Goal: Task Accomplishment & Management: Manage account settings

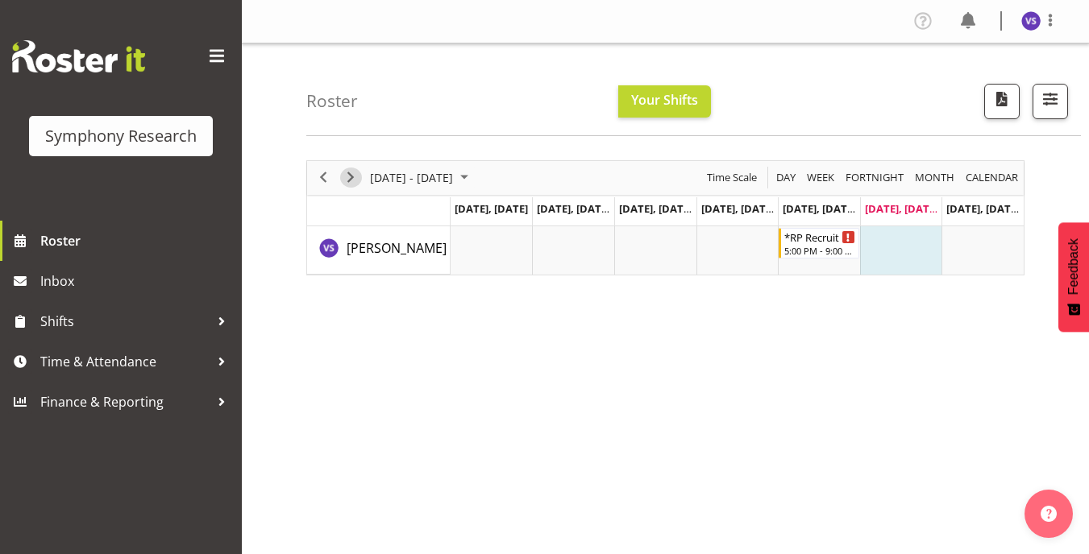
click at [355, 174] on span "Next" at bounding box center [350, 178] width 19 height 20
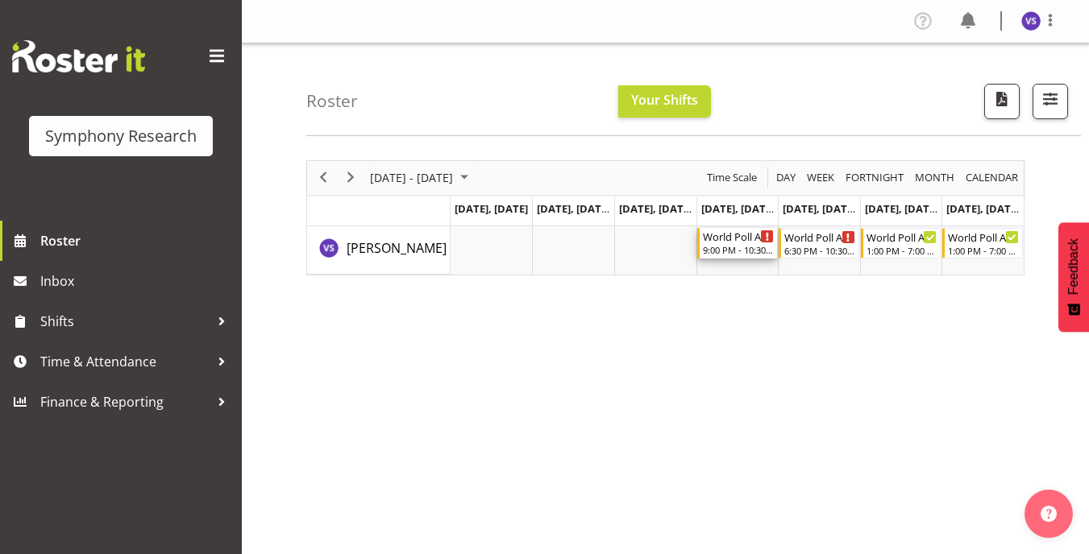
click at [736, 249] on div "9:00 PM - 10:30 PM" at bounding box center [739, 249] width 72 height 13
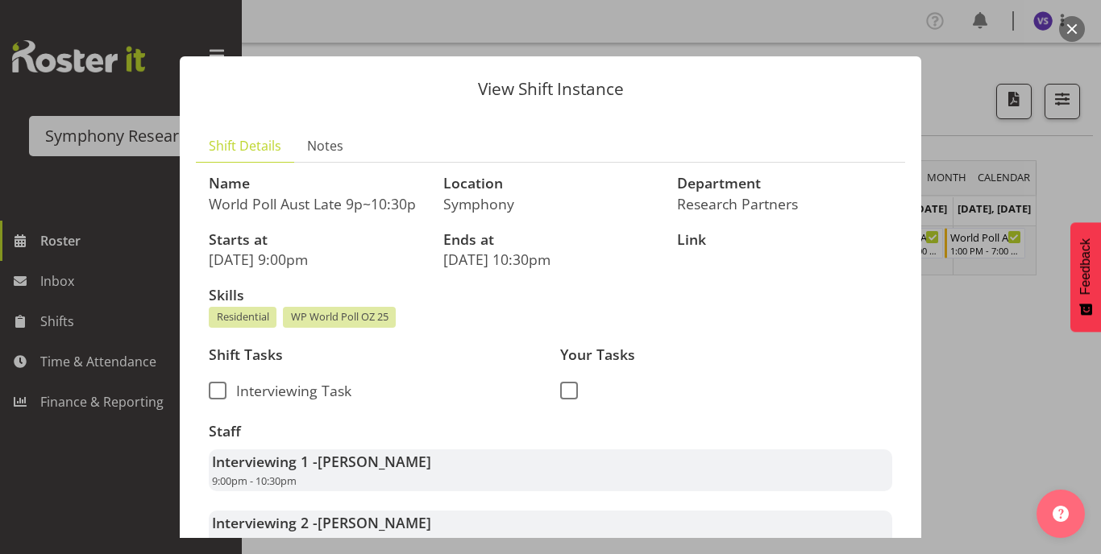
click at [1033, 390] on div at bounding box center [550, 277] width 1101 height 554
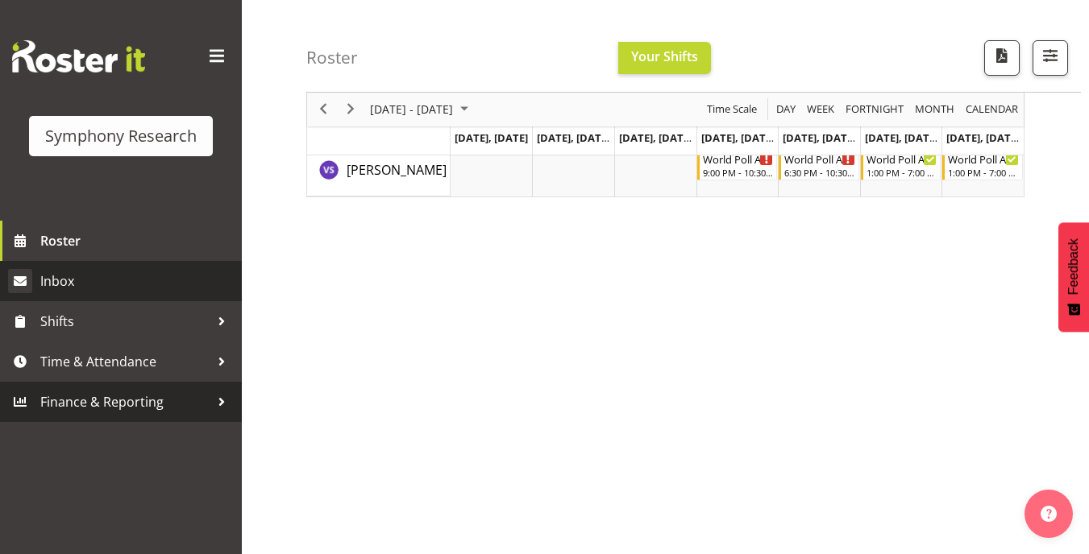
scroll to position [81, 0]
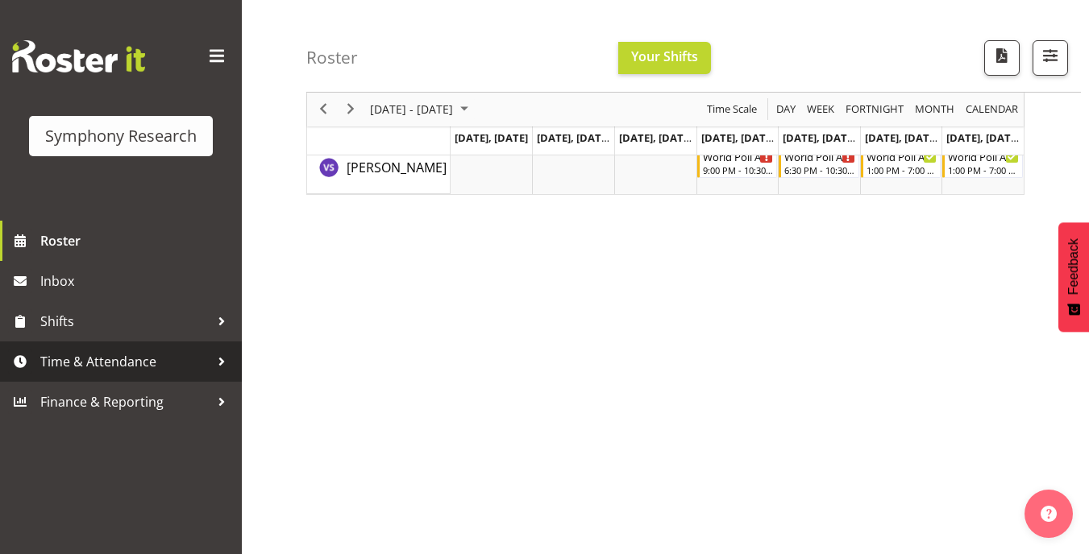
click at [168, 359] on span "Time & Attendance" at bounding box center [124, 362] width 169 height 24
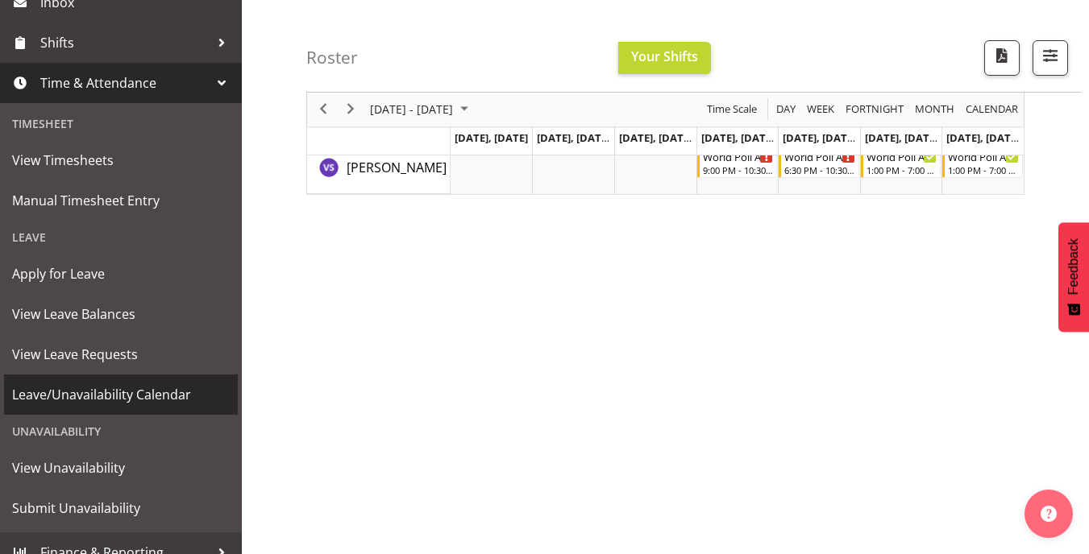
scroll to position [297, 0]
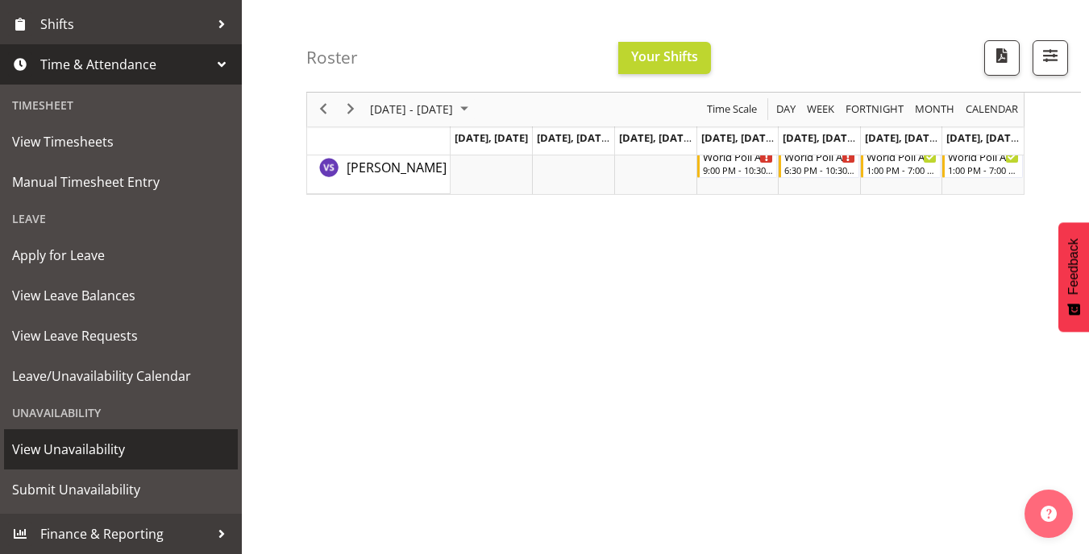
click at [50, 454] on span "View Unavailability" at bounding box center [121, 450] width 218 height 24
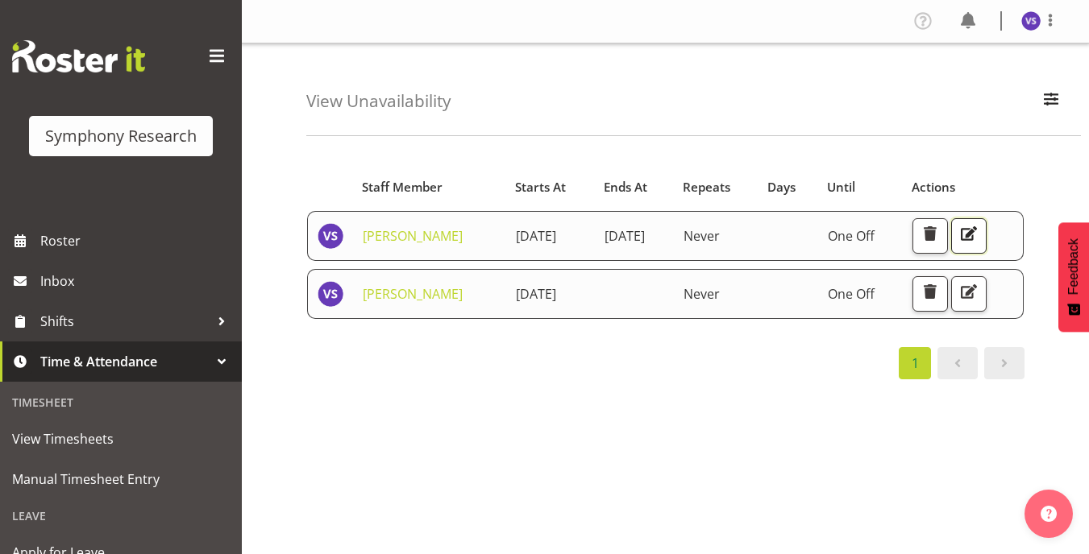
click at [979, 235] on span "button" at bounding box center [968, 233] width 21 height 21
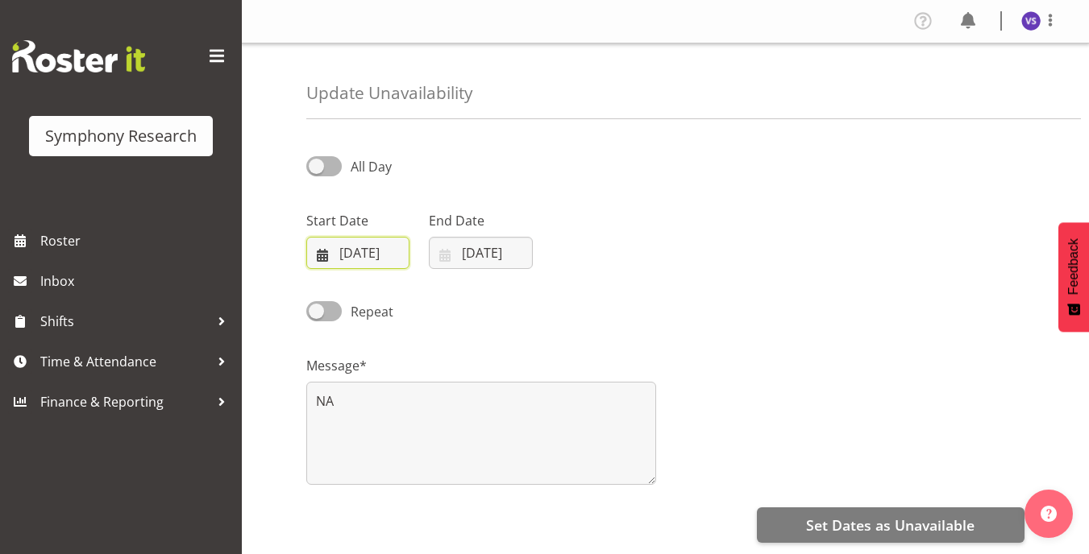
click at [317, 249] on input "[DATE]" at bounding box center [357, 253] width 103 height 32
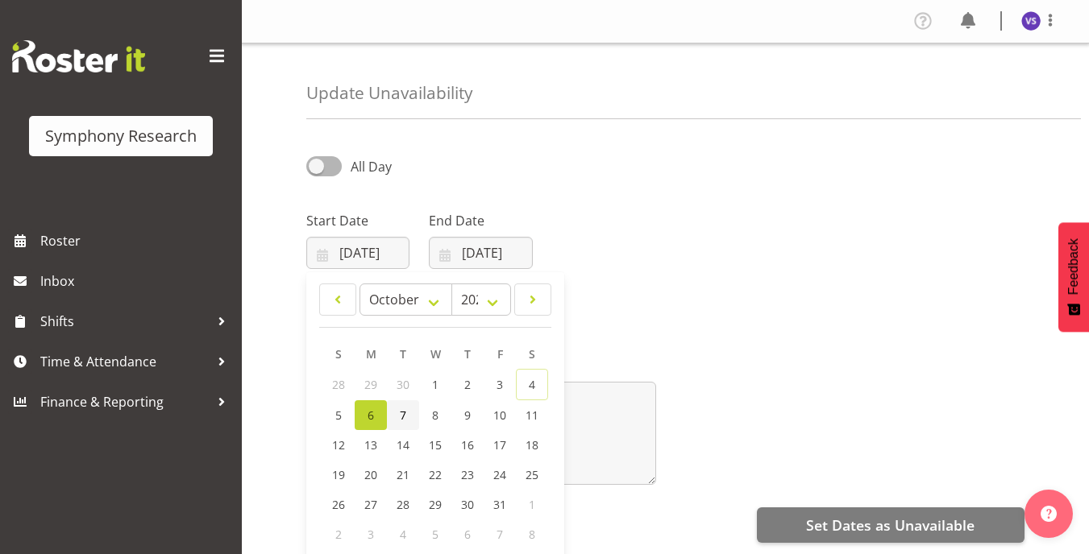
drag, startPoint x: 404, startPoint y: 413, endPoint x: 118, endPoint y: 359, distance: 291.2
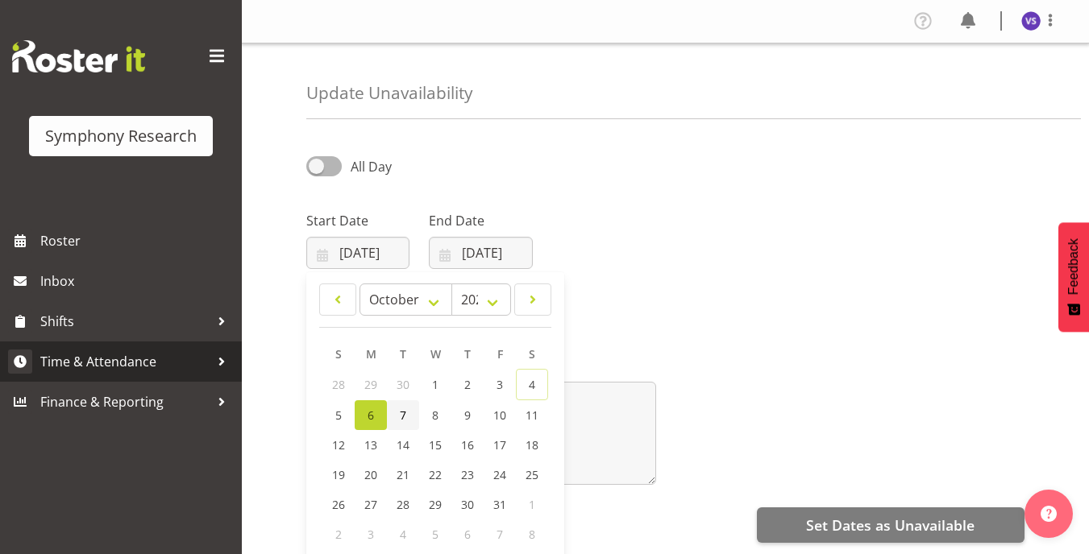
click at [403, 413] on span "7" at bounding box center [403, 415] width 6 height 15
type input "[DATE]"
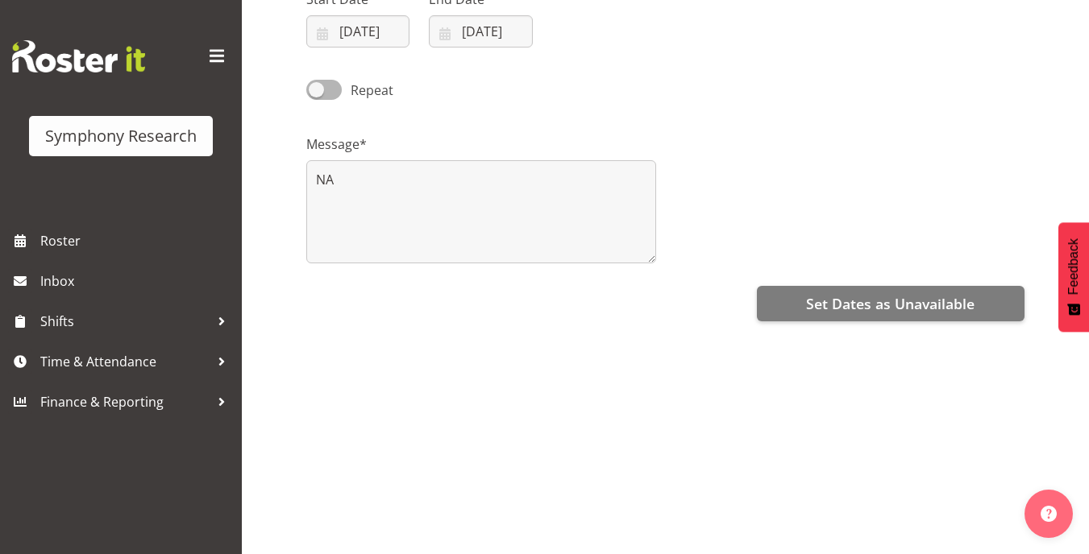
scroll to position [234, 0]
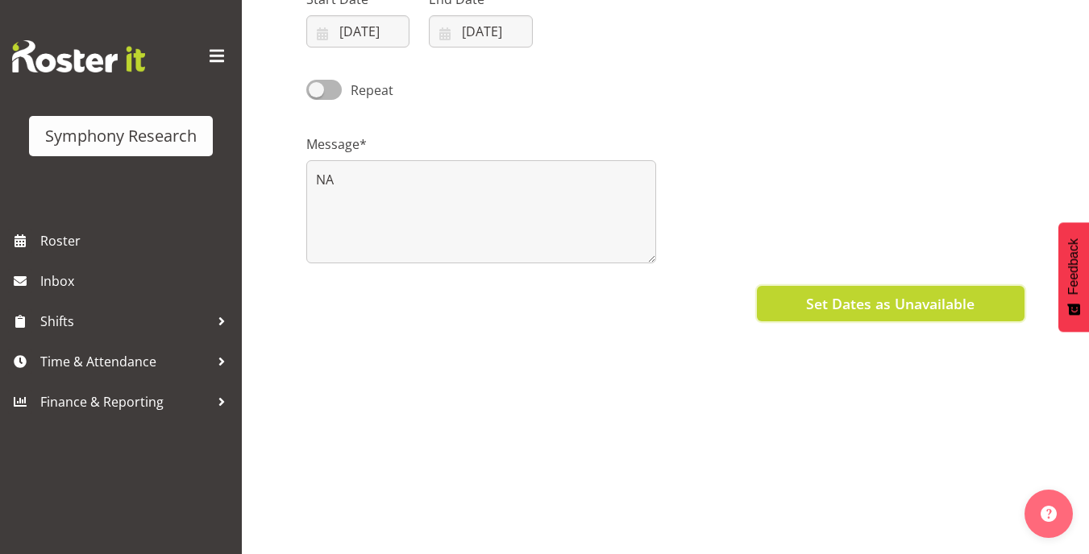
click at [914, 293] on span "Set Dates as Unavailable" at bounding box center [890, 303] width 168 height 21
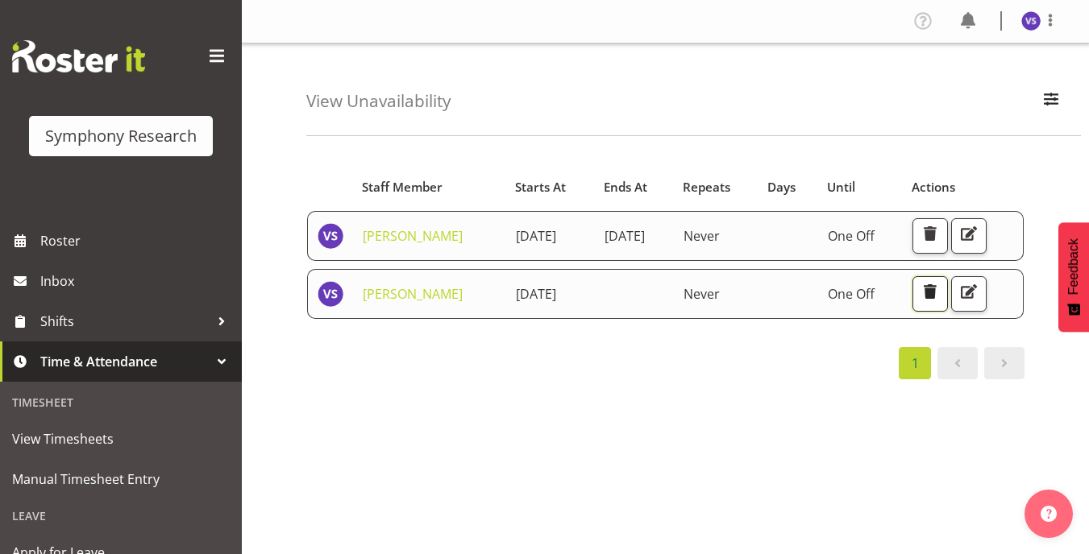
click at [940, 290] on span "button" at bounding box center [929, 291] width 21 height 21
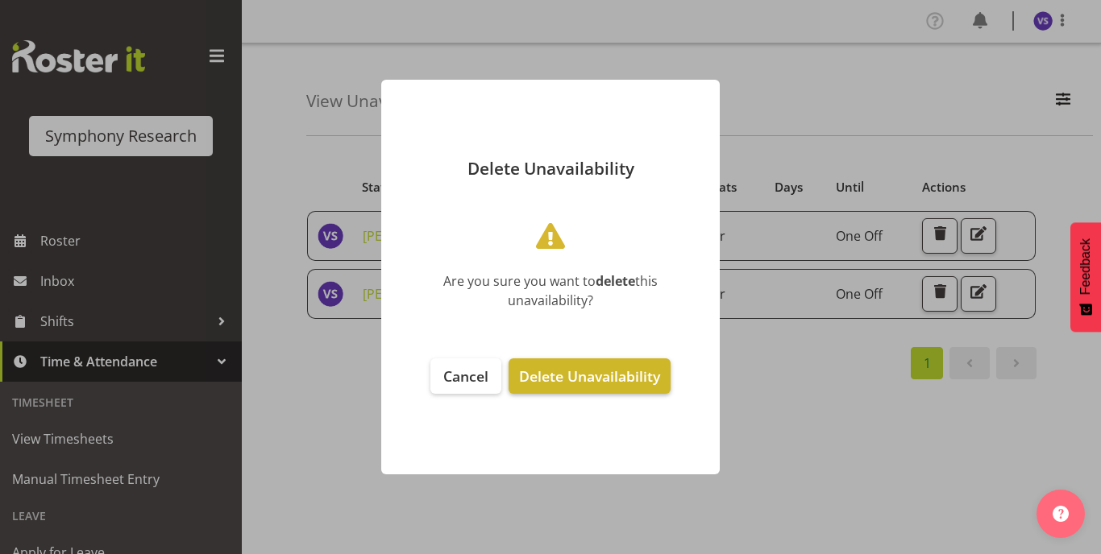
click at [571, 382] on span "Delete Unavailability" at bounding box center [589, 376] width 141 height 19
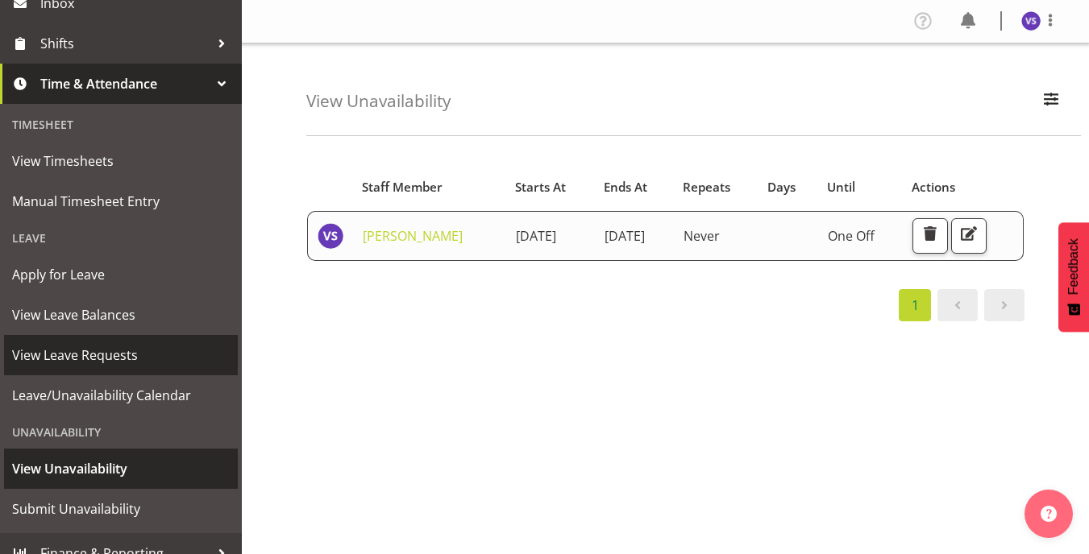
scroll to position [297, 0]
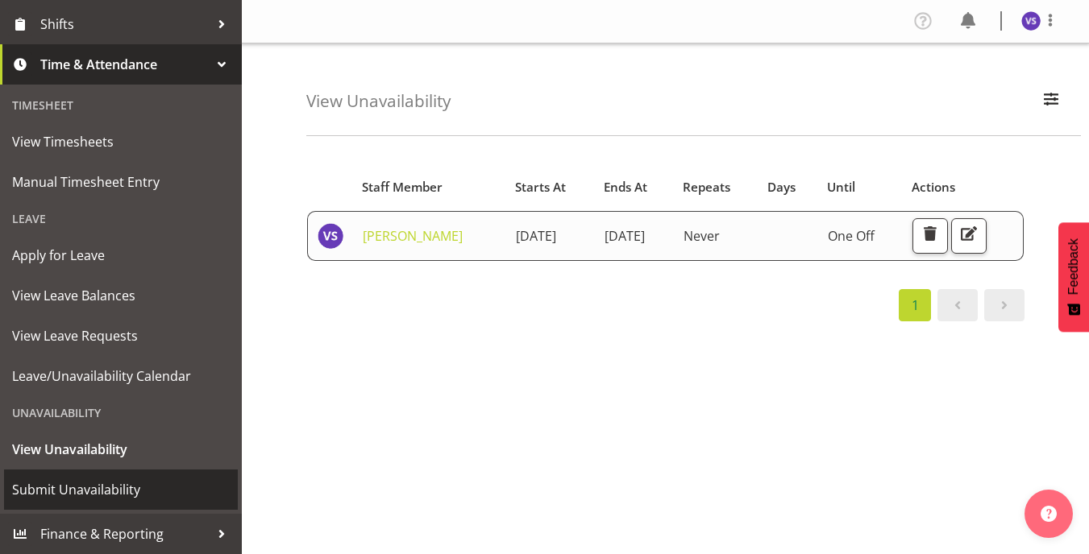
click at [106, 494] on span "Submit Unavailability" at bounding box center [121, 490] width 218 height 24
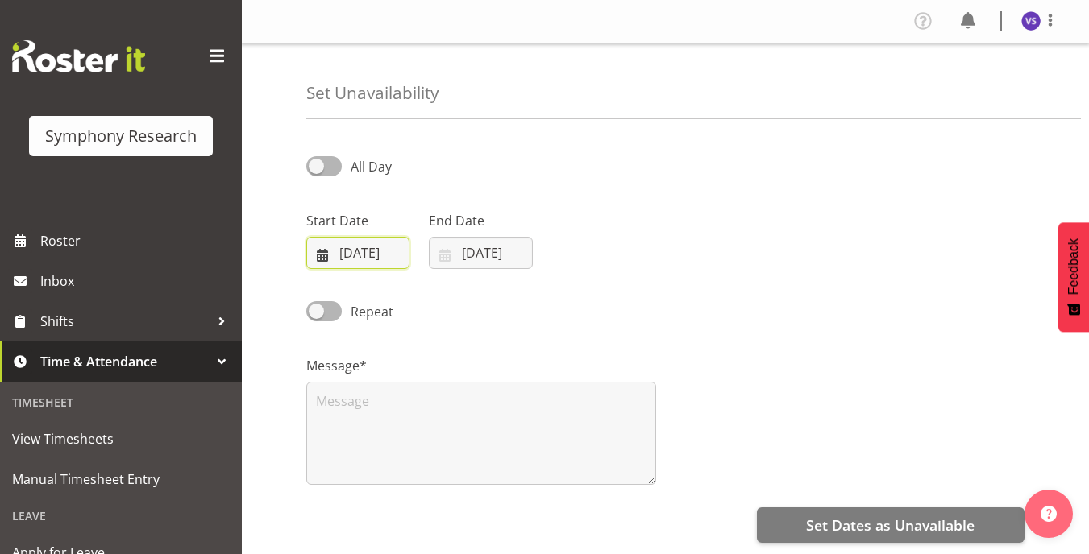
click at [319, 254] on input "[DATE]" at bounding box center [357, 253] width 103 height 32
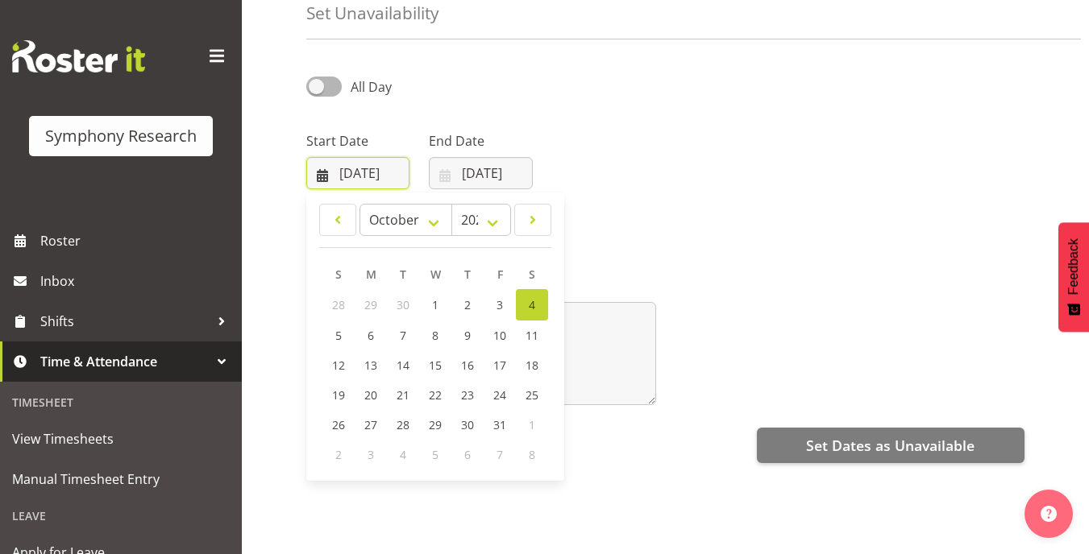
scroll to position [234, 0]
